Goal: Task Accomplishment & Management: Complete application form

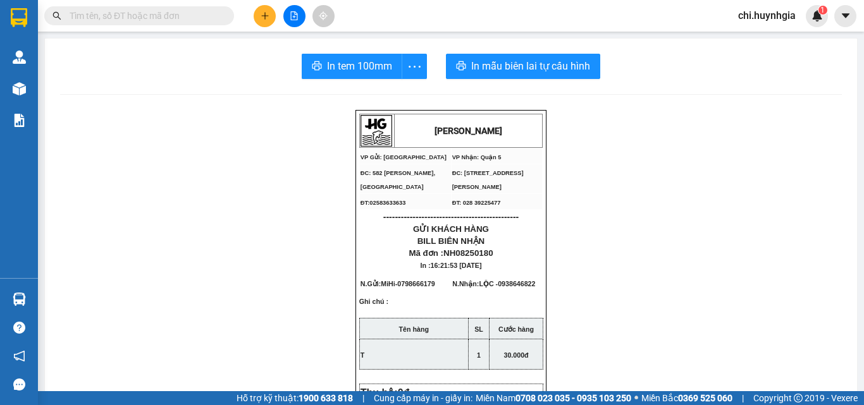
click at [264, 18] on icon "plus" at bounding box center [264, 15] width 9 height 9
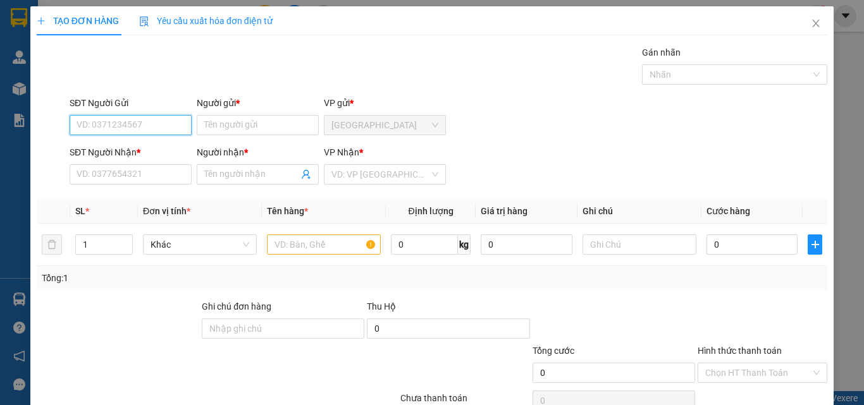
click at [135, 119] on input "SĐT Người Gửi" at bounding box center [131, 125] width 122 height 20
click at [149, 149] on div "0867417343 - CHÚ 3" at bounding box center [129, 151] width 106 height 14
type input "0867417343"
type input "CHÚ 3"
type input "0779661123"
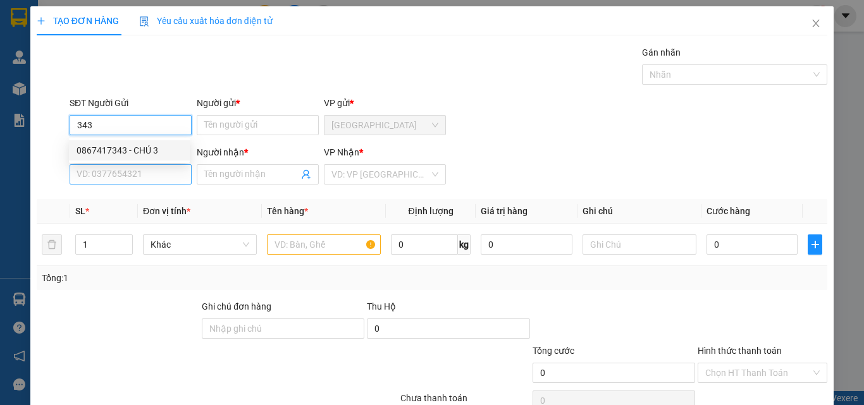
type input "[PERSON_NAME]"
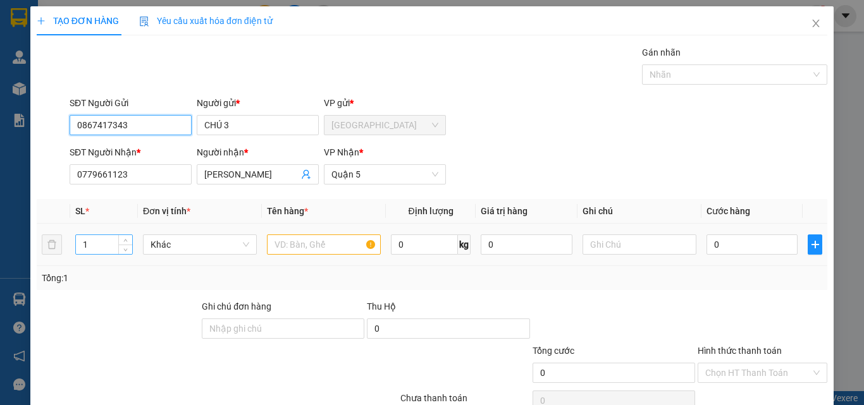
type input "0867417343"
click at [109, 241] on input "1" at bounding box center [104, 244] width 56 height 19
type input "5"
click at [312, 245] on input "text" at bounding box center [324, 245] width 114 height 20
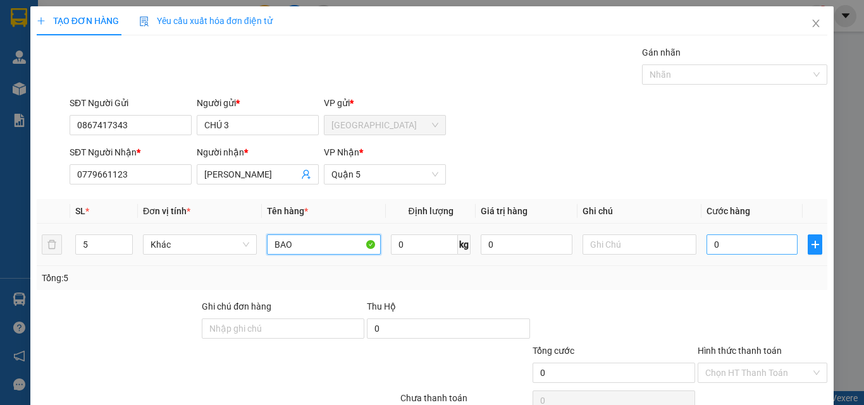
type input "BAO"
click at [762, 248] on input "0" at bounding box center [751, 245] width 91 height 20
type input "6"
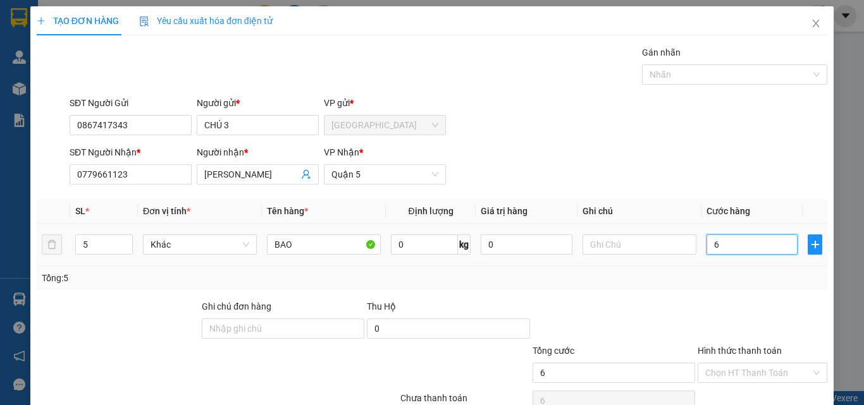
type input "60"
type input "600"
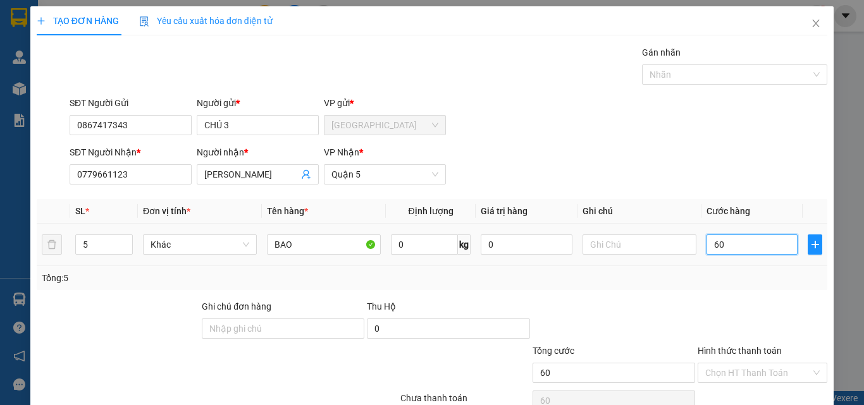
type input "600"
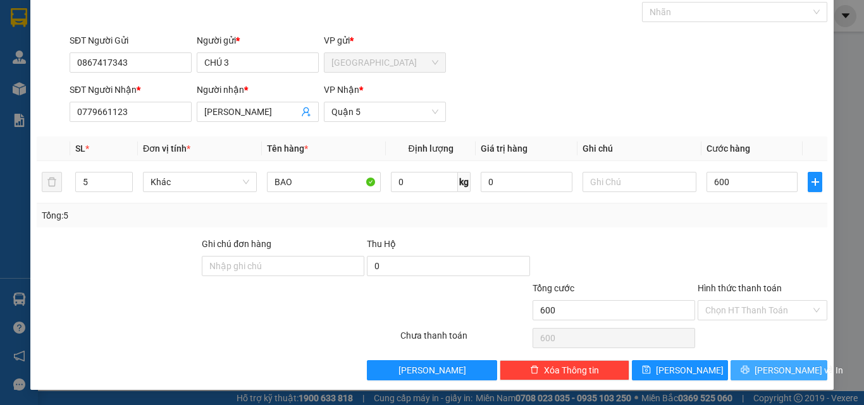
type input "600.000"
click at [767, 371] on span "[PERSON_NAME] và In" at bounding box center [798, 371] width 89 height 14
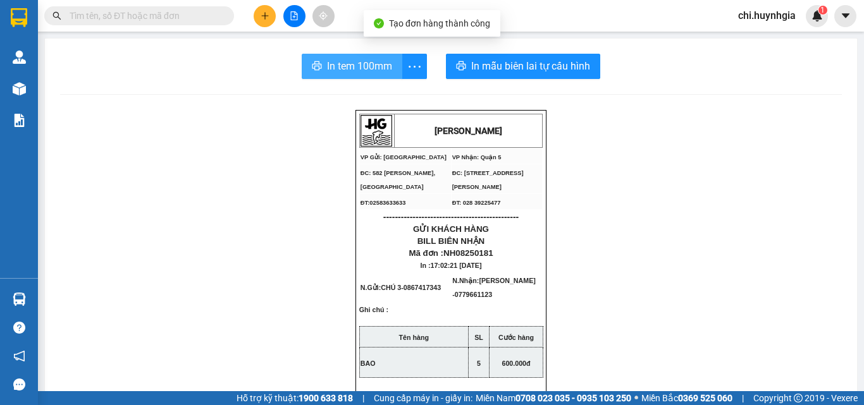
click at [345, 64] on span "In tem 100mm" at bounding box center [359, 66] width 65 height 16
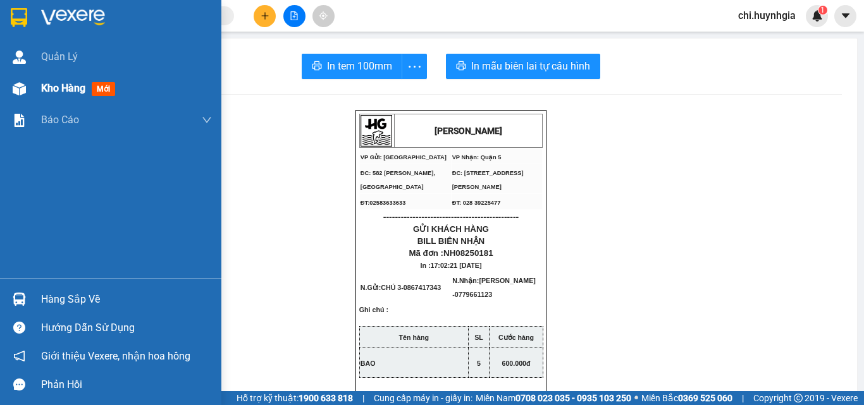
click at [61, 89] on span "Kho hàng" at bounding box center [63, 88] width 44 height 12
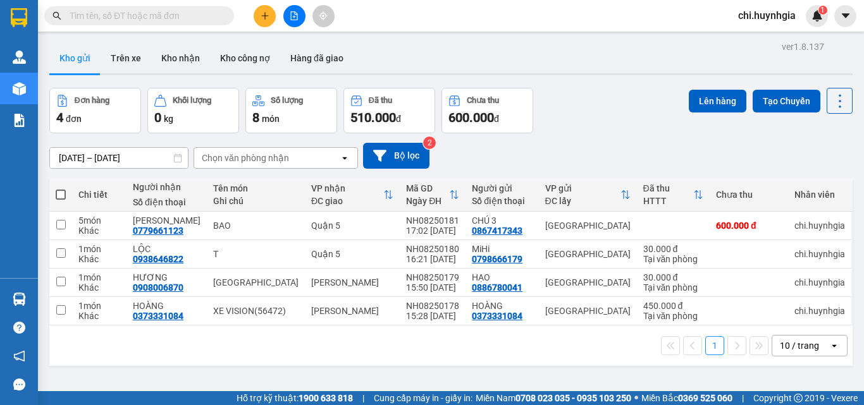
scroll to position [58, 0]
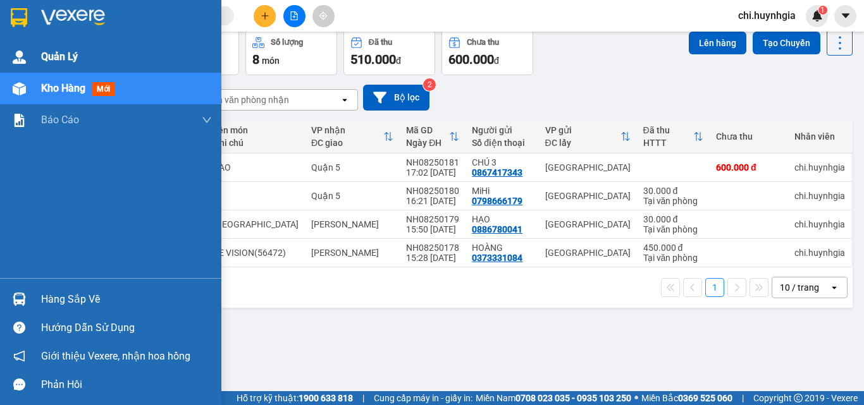
click at [50, 55] on span "Quản Lý" at bounding box center [59, 57] width 37 height 16
drag, startPoint x: 58, startPoint y: 90, endPoint x: 86, endPoint y: 92, distance: 27.9
click at [63, 90] on span "Kho hàng" at bounding box center [63, 88] width 44 height 12
click at [67, 91] on span "Kho hàng" at bounding box center [63, 88] width 44 height 12
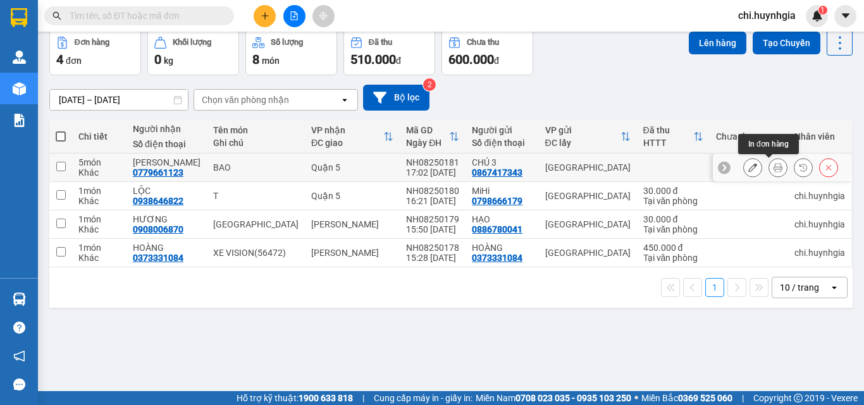
click at [773, 168] on icon at bounding box center [777, 167] width 9 height 9
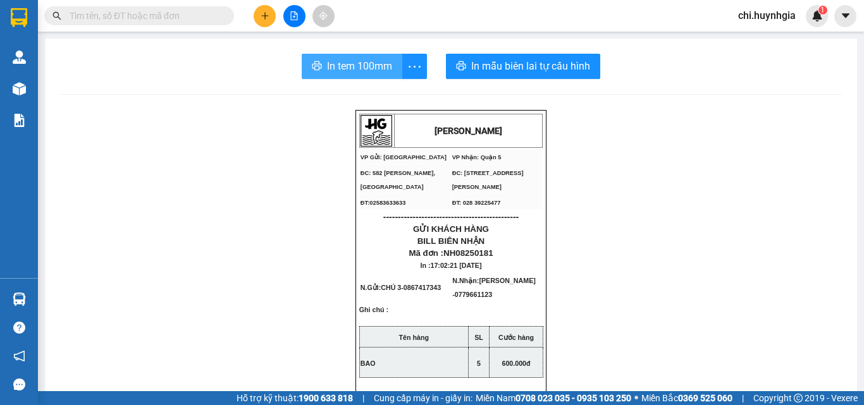
click at [348, 66] on span "In tem 100mm" at bounding box center [359, 66] width 65 height 16
click at [355, 64] on span "In tem 100mm" at bounding box center [359, 66] width 65 height 16
click at [327, 68] on span "In tem 100mm" at bounding box center [359, 66] width 65 height 16
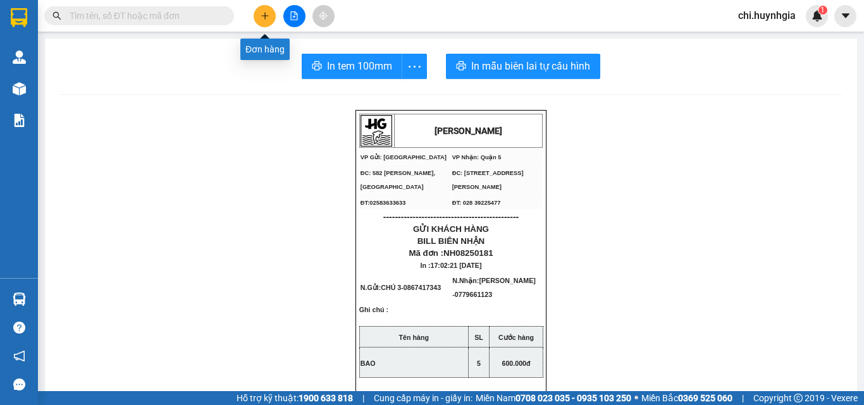
click at [258, 15] on button at bounding box center [265, 16] width 22 height 22
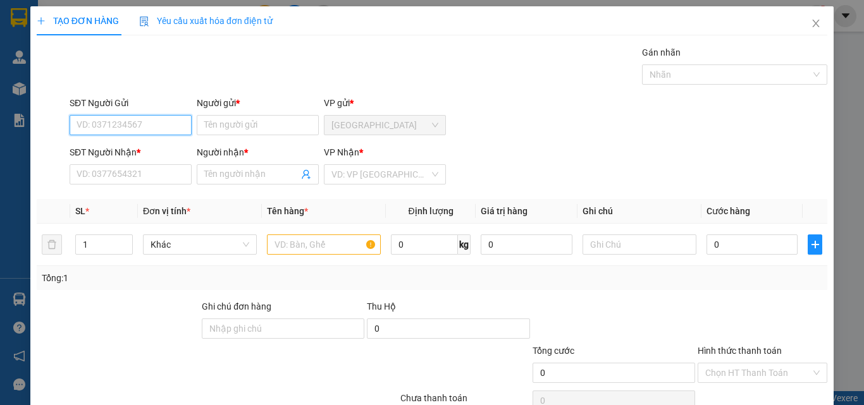
click at [122, 125] on input "SĐT Người Gửi" at bounding box center [131, 125] width 122 height 20
type input "0912532872"
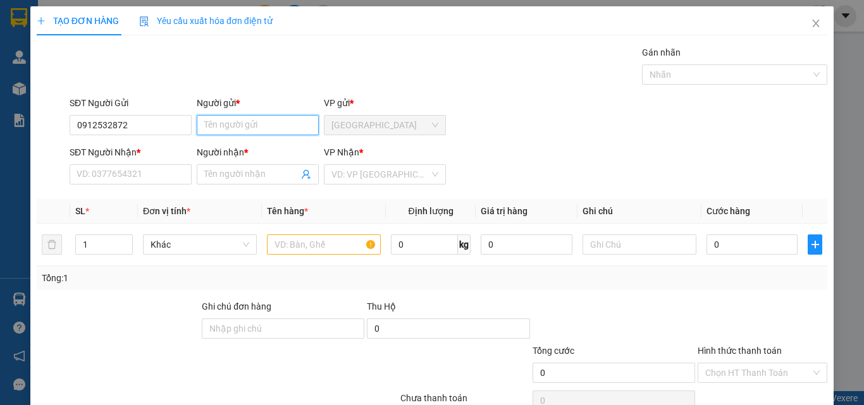
click at [254, 125] on input "Người gửi *" at bounding box center [258, 125] width 122 height 20
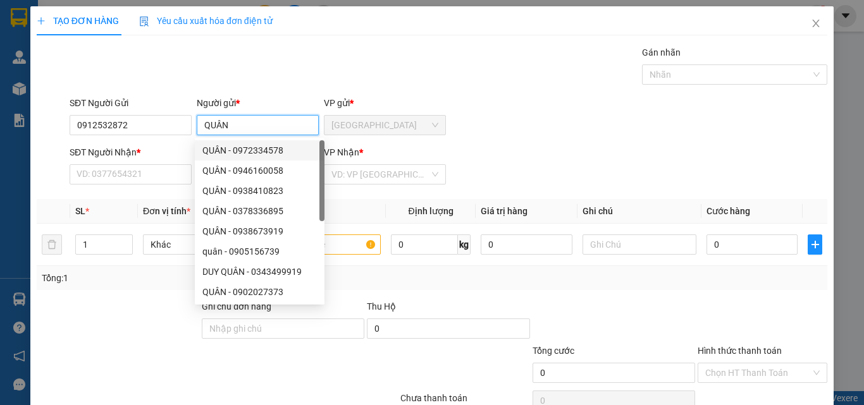
type input "QUÂN"
click at [62, 174] on div at bounding box center [51, 167] width 33 height 44
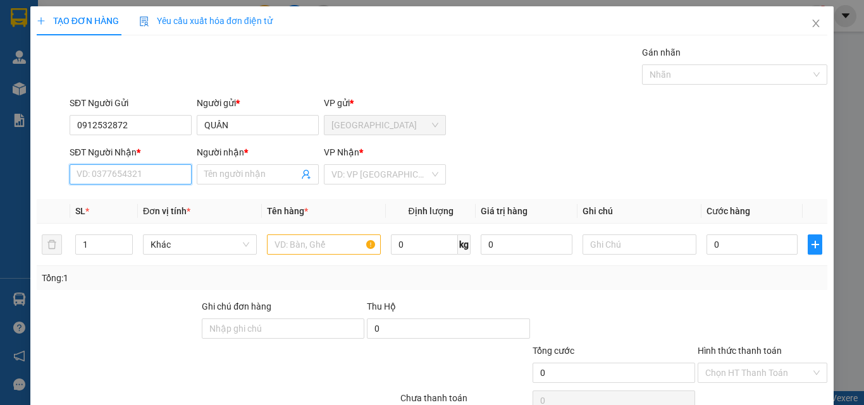
click at [83, 168] on input "SĐT Người Nhận *" at bounding box center [131, 174] width 122 height 20
type input "0963947826"
click at [274, 172] on input "Người nhận *" at bounding box center [251, 175] width 94 height 14
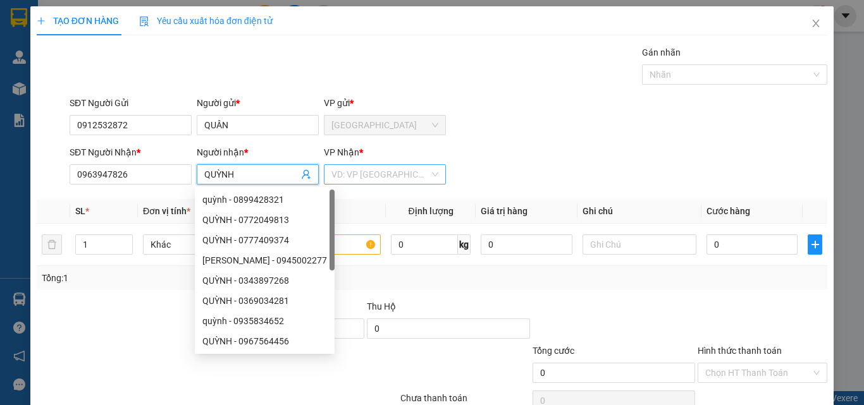
type input "QUỲNH"
click at [367, 173] on input "search" at bounding box center [380, 174] width 98 height 19
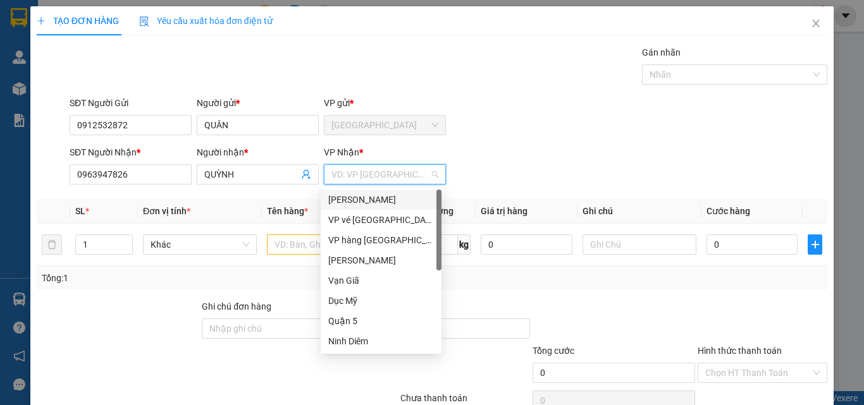
drag, startPoint x: 372, startPoint y: 204, endPoint x: 357, endPoint y: 209, distance: 15.4
click at [369, 204] on div "[PERSON_NAME]" at bounding box center [381, 200] width 106 height 14
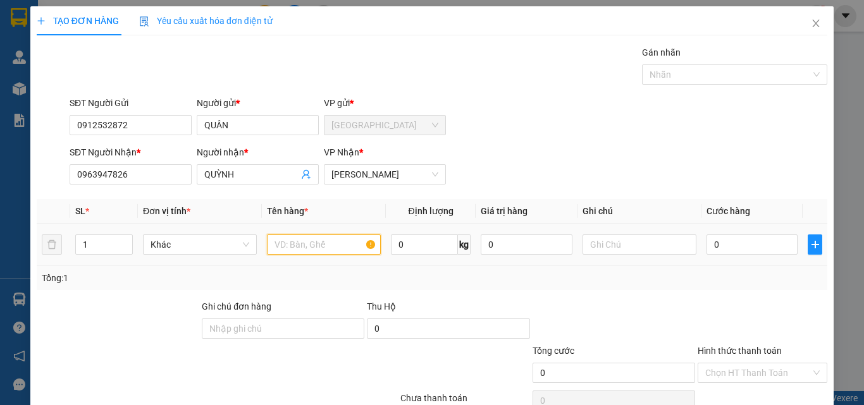
click at [313, 243] on input "text" at bounding box center [324, 245] width 114 height 20
type input "T"
click at [740, 244] on input "0" at bounding box center [751, 245] width 91 height 20
type input "3"
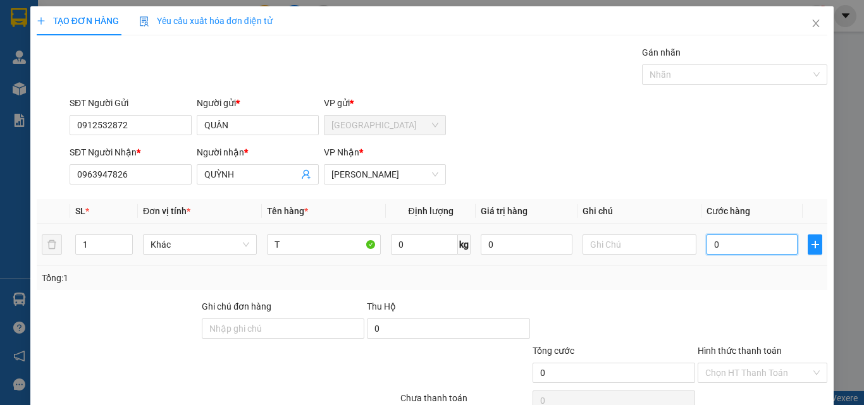
type input "3"
type input "30"
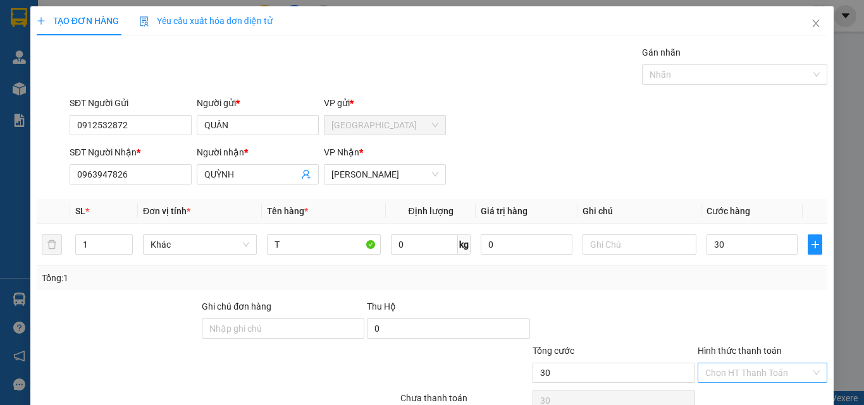
type input "30.000"
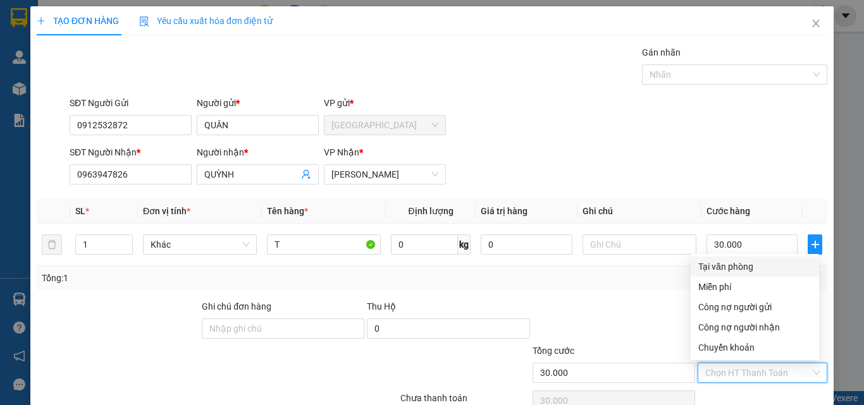
drag, startPoint x: 754, startPoint y: 369, endPoint x: 747, endPoint y: 314, distance: 55.5
click at [754, 364] on input "Hình thức thanh toán" at bounding box center [758, 373] width 106 height 19
click at [720, 267] on div "Tại văn phòng" at bounding box center [754, 267] width 113 height 14
type input "0"
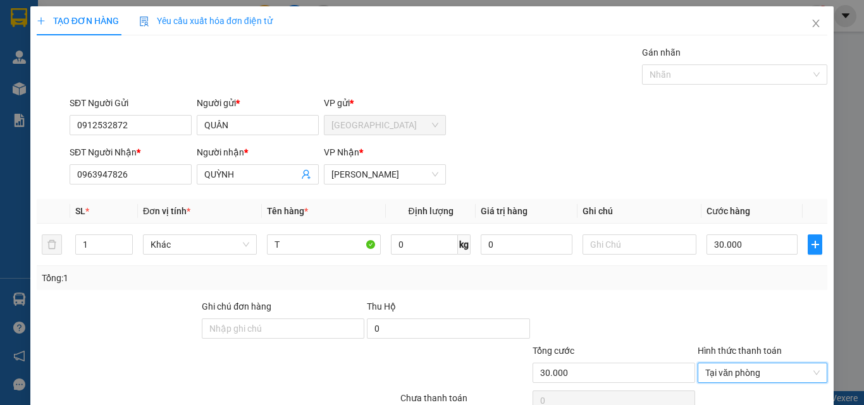
scroll to position [63, 0]
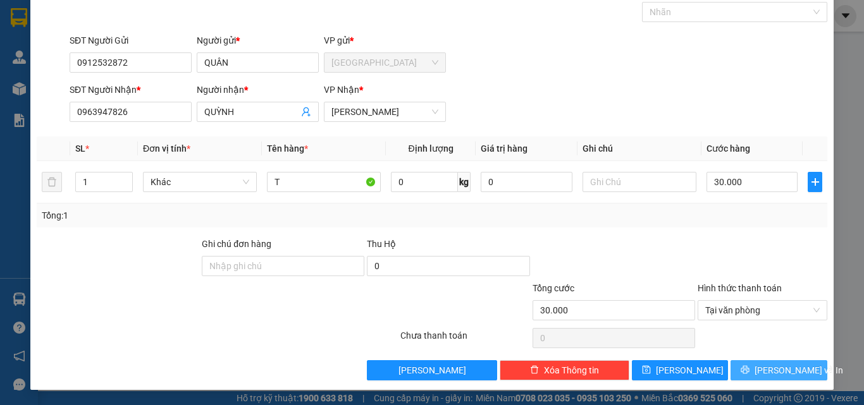
click at [748, 369] on icon "printer" at bounding box center [745, 370] width 8 height 8
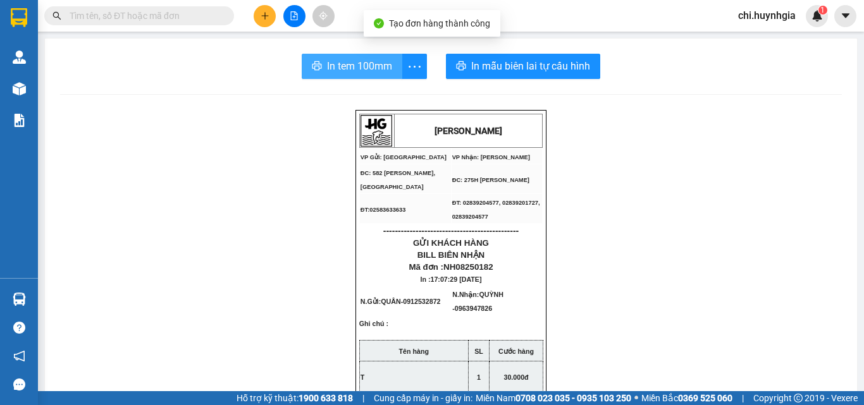
click at [355, 64] on span "In tem 100mm" at bounding box center [359, 66] width 65 height 16
click at [336, 67] on span "In tem 100mm" at bounding box center [359, 66] width 65 height 16
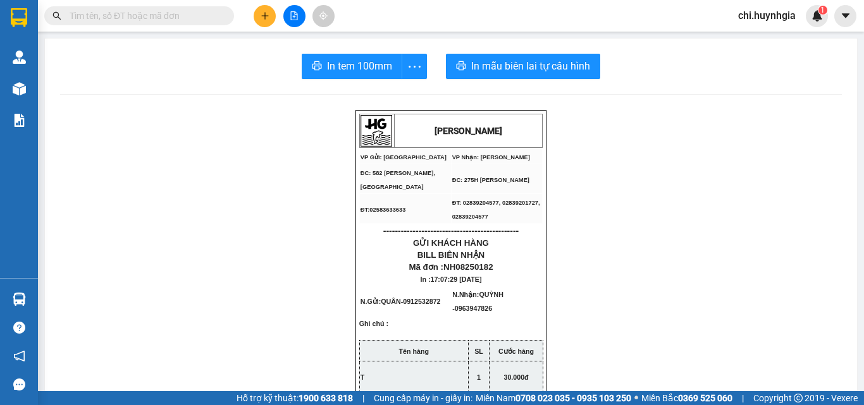
scroll to position [63, 0]
